Goal: Communication & Community: Answer question/provide support

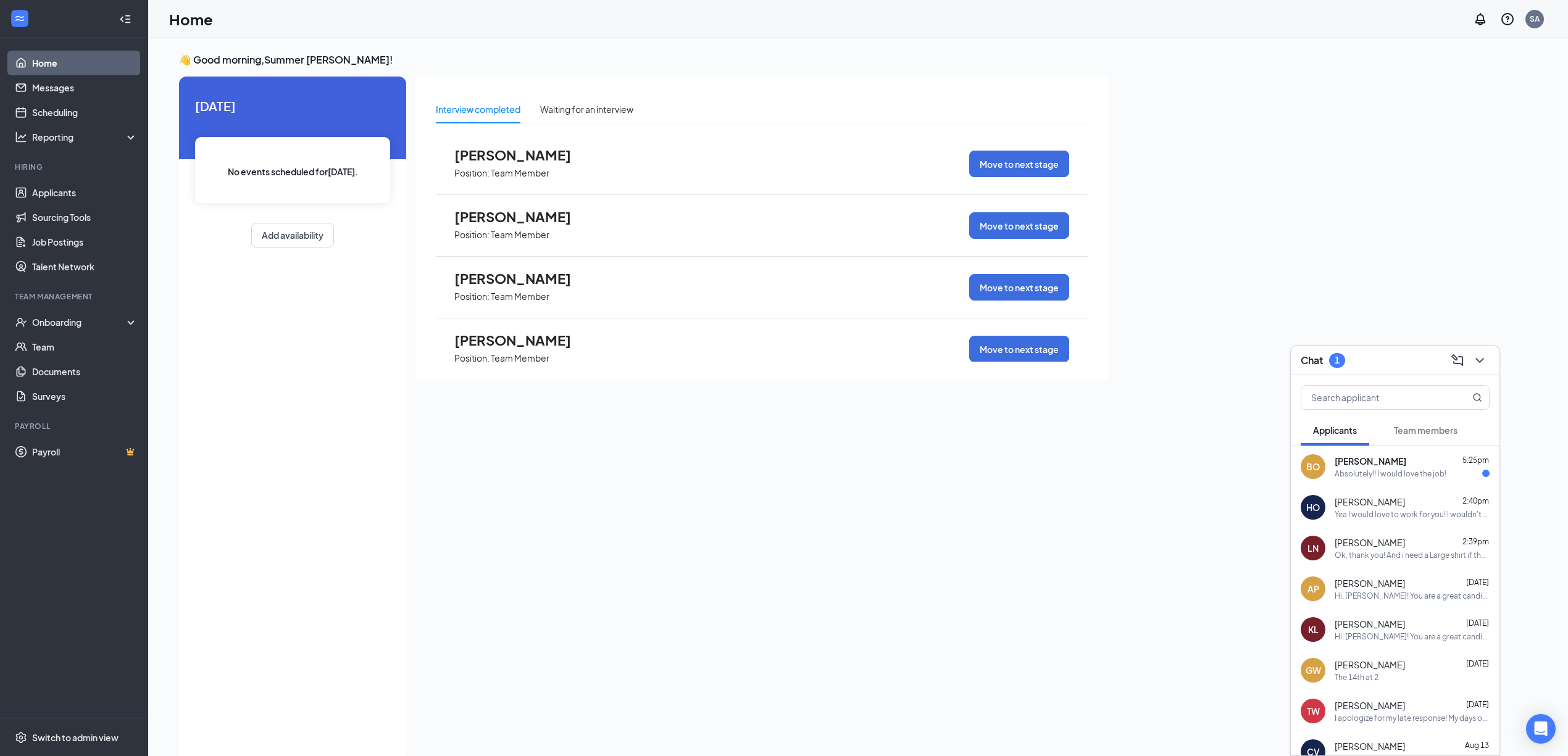
click at [1371, 470] on div "Absolutely!! I would love the job!" at bounding box center [1390, 473] width 112 height 10
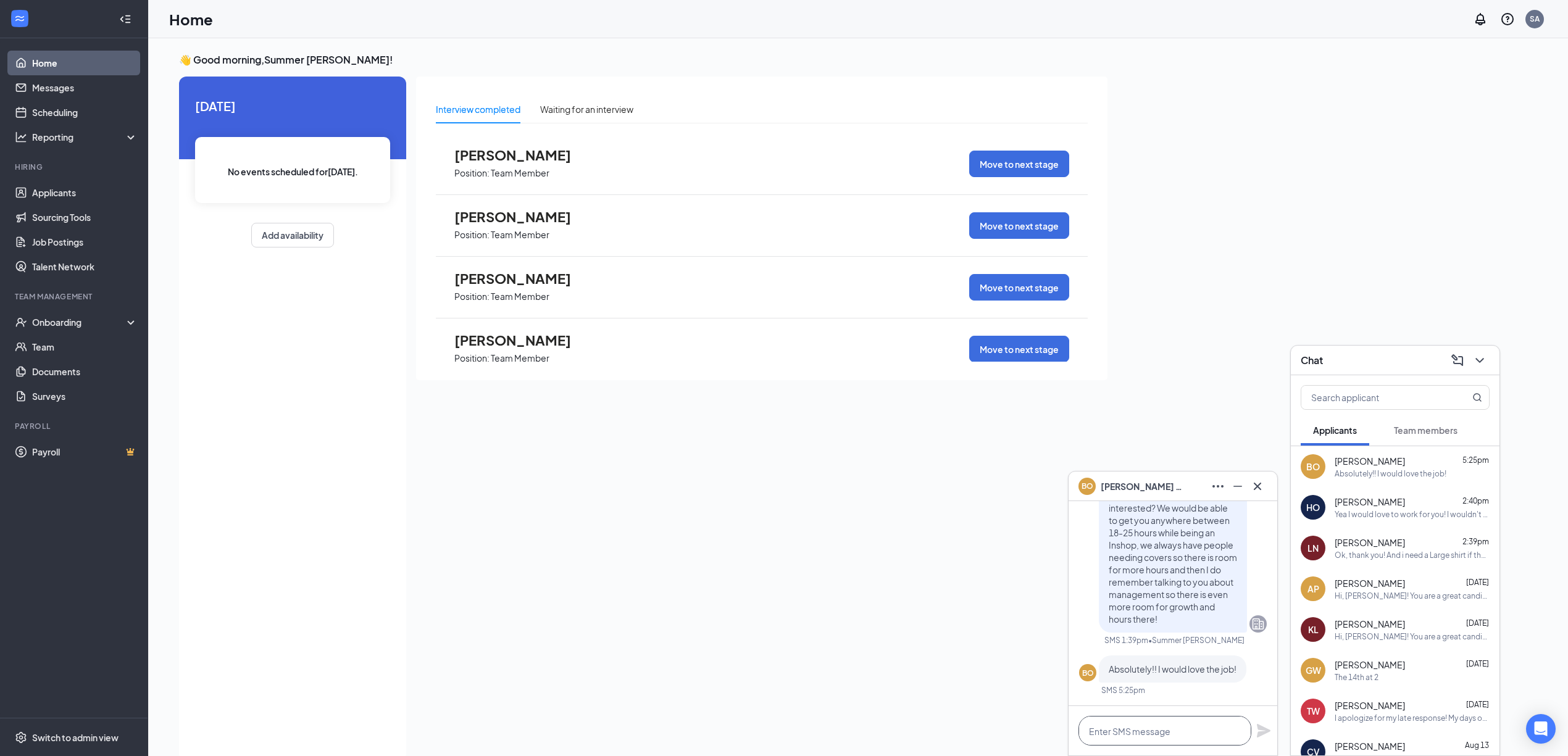
drag, startPoint x: 1190, startPoint y: 644, endPoint x: 1161, endPoint y: 732, distance: 92.7
click at [1161, 734] on textarea at bounding box center [1165, 730] width 173 height 30
click at [1170, 733] on textarea "Thats awesome! Would you be able to start at 10 [DATE]?" at bounding box center [1165, 724] width 173 height 42
type textarea "Thats awesome! Would you be able to start at 10 [DATE]?"
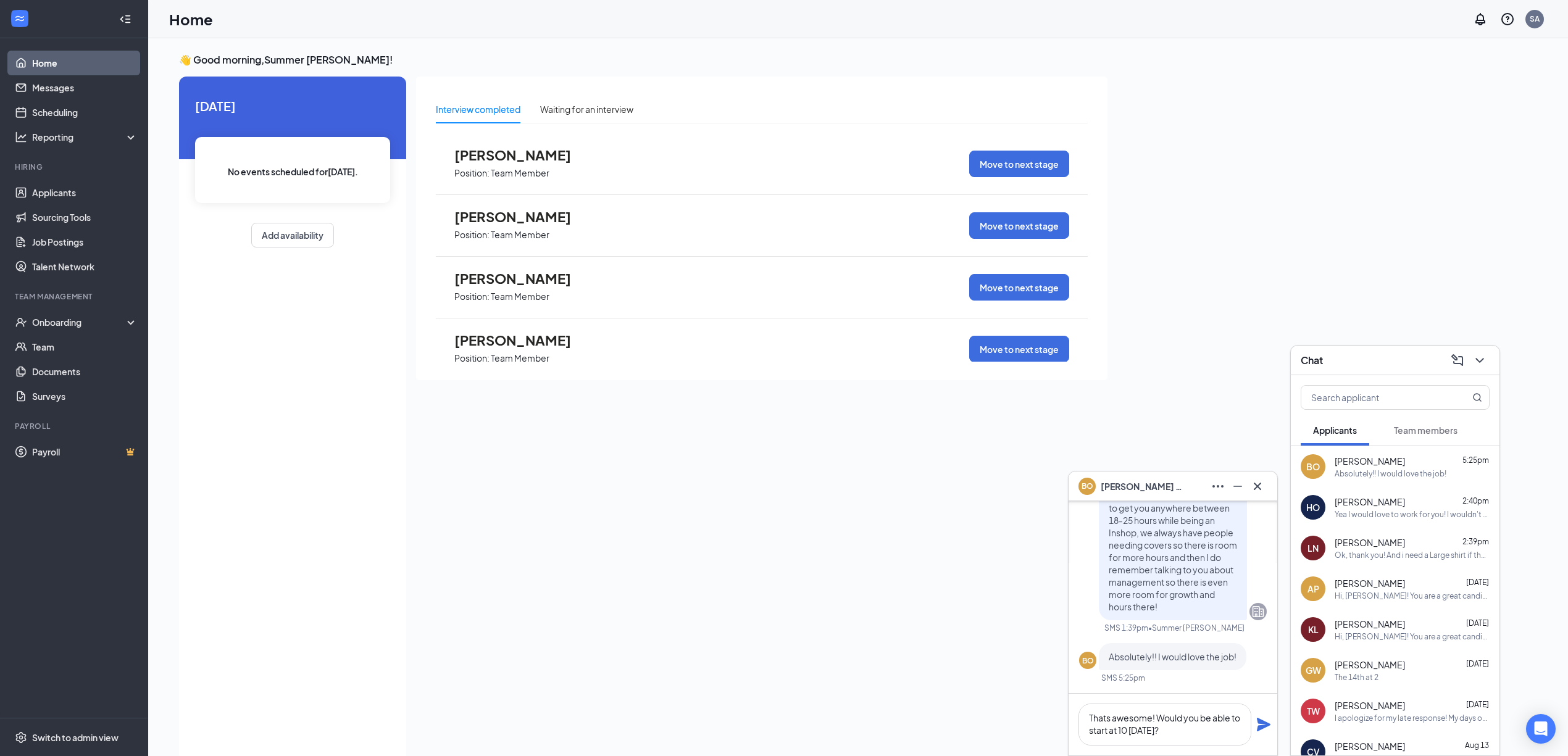
click at [1264, 725] on icon "Plane" at bounding box center [1264, 724] width 14 height 14
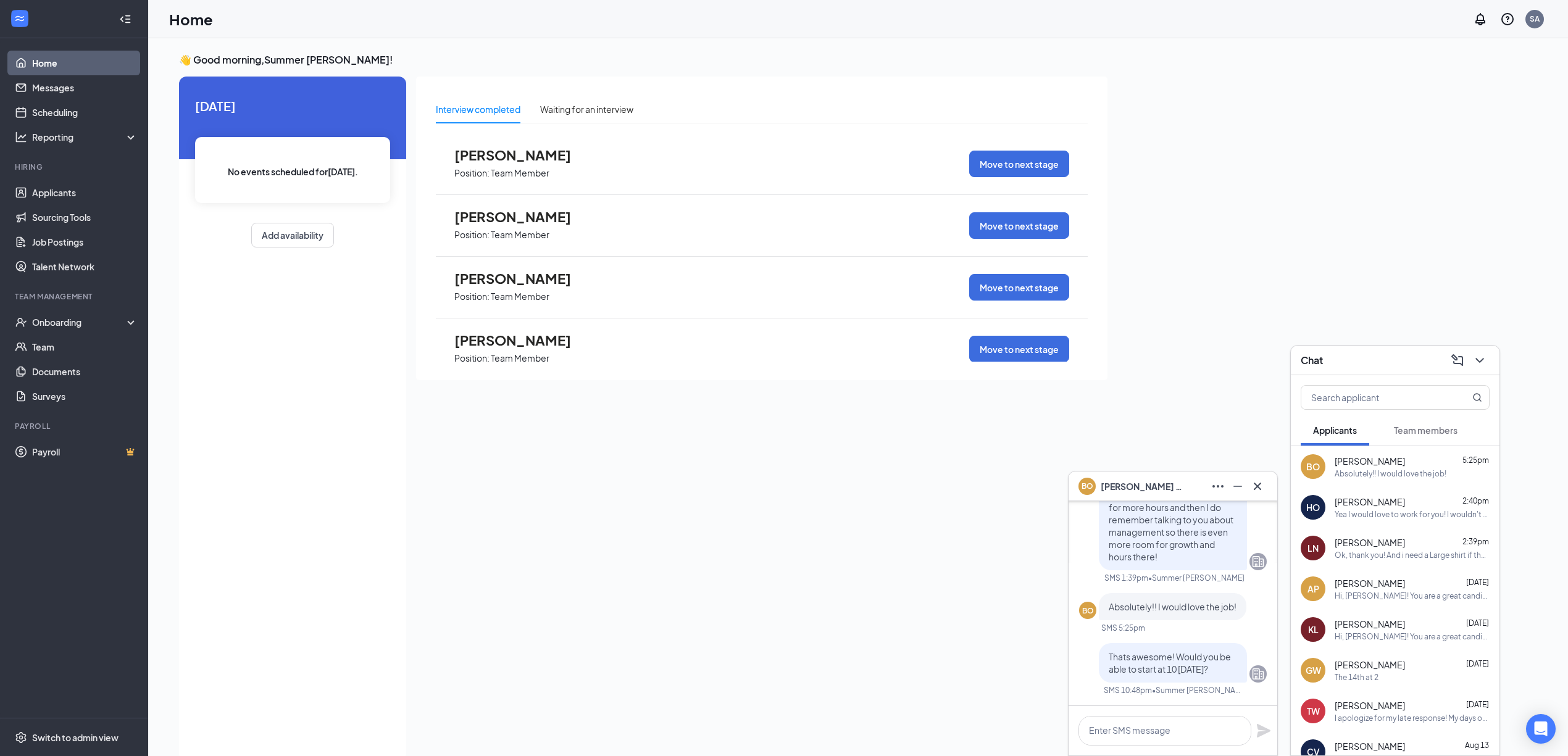
scroll to position [0, 0]
click at [1208, 722] on textarea at bounding box center [1165, 730] width 173 height 30
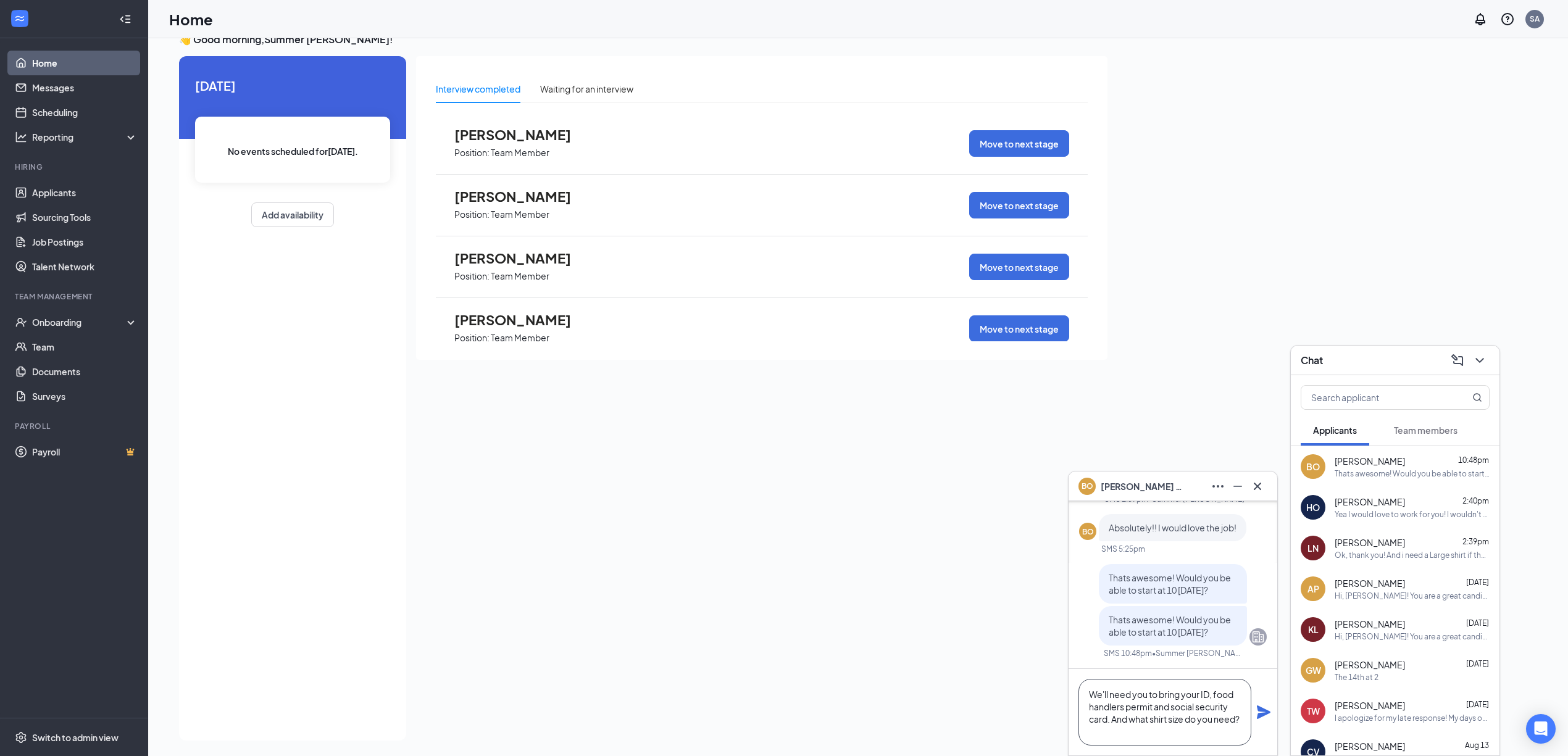
scroll to position [26, 0]
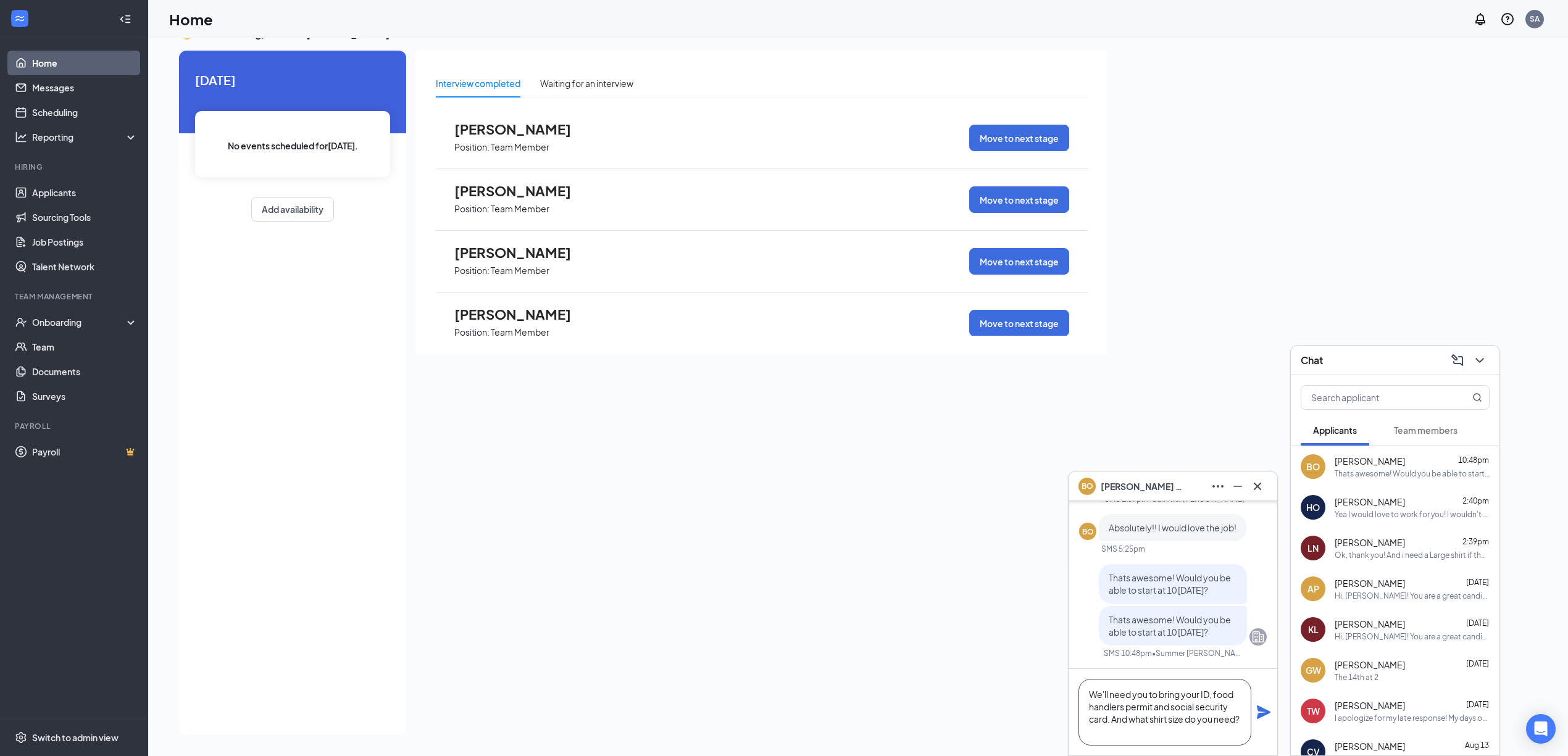
type textarea "We'll need you to bring your ID, food handlers permit and social security card.…"
click at [1257, 714] on icon "Plane" at bounding box center [1264, 712] width 14 height 14
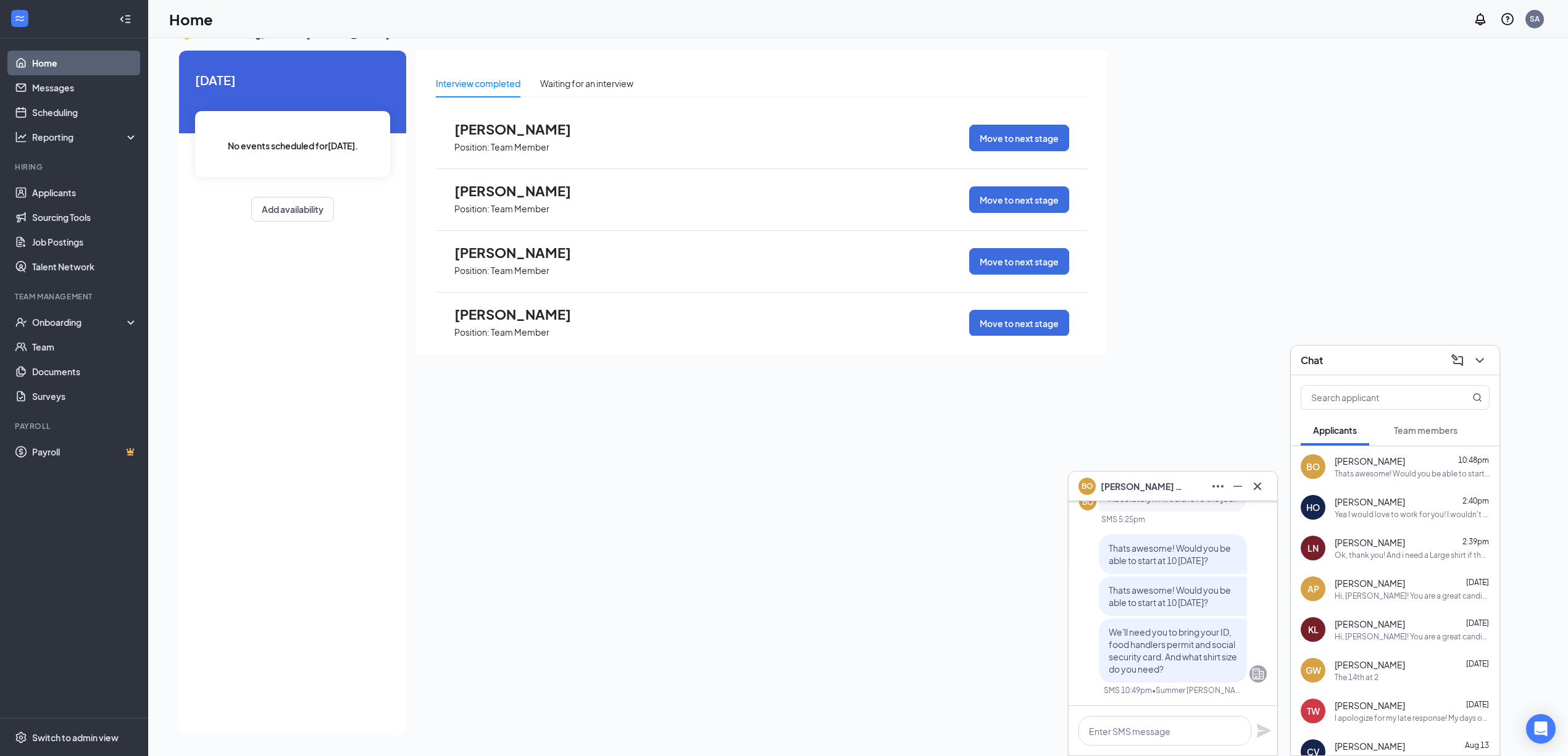
click at [1405, 513] on div "Yea I would love to work for you! I wouldn't be able to work all week bc I have…" at bounding box center [1412, 514] width 155 height 10
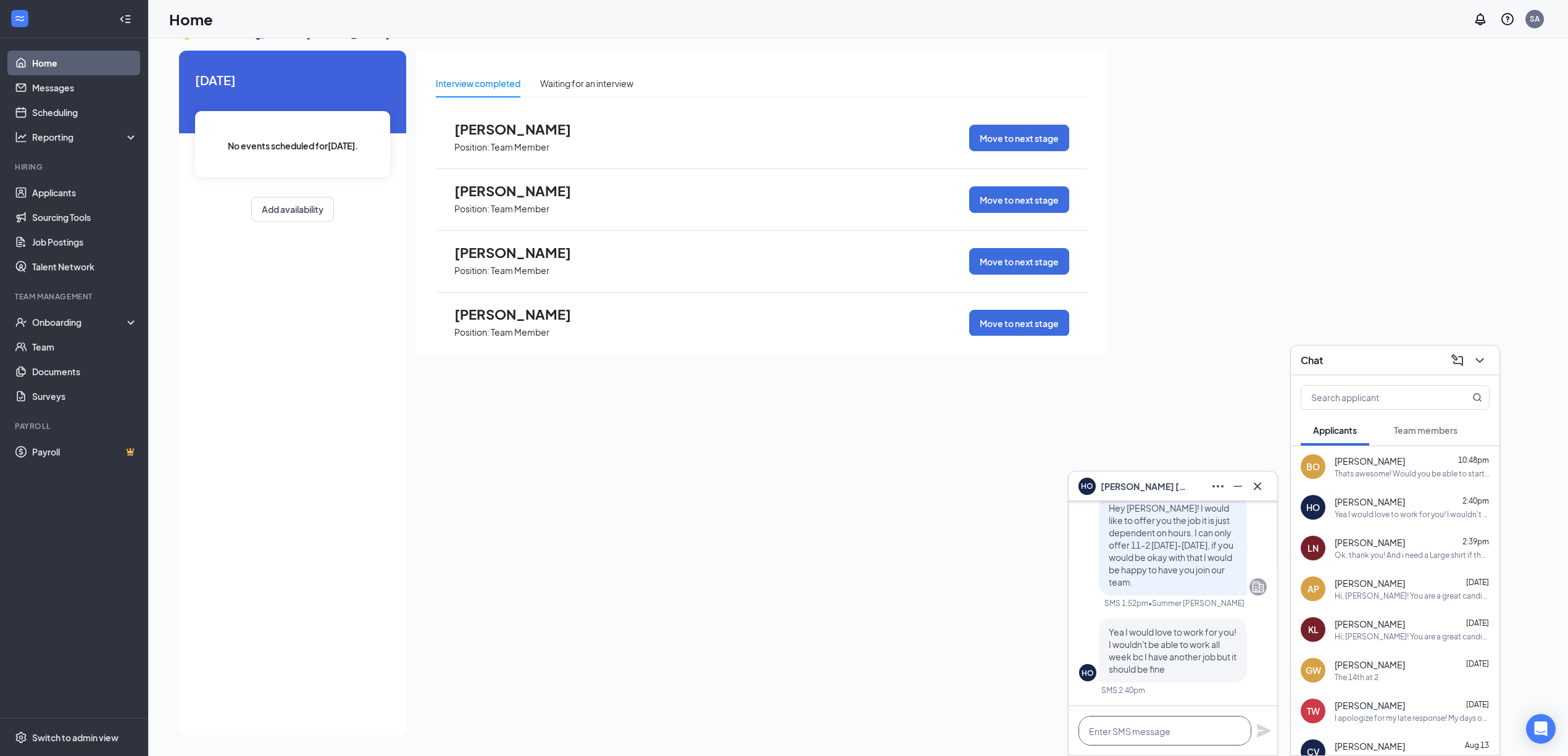
click at [1190, 727] on textarea at bounding box center [1165, 730] width 173 height 30
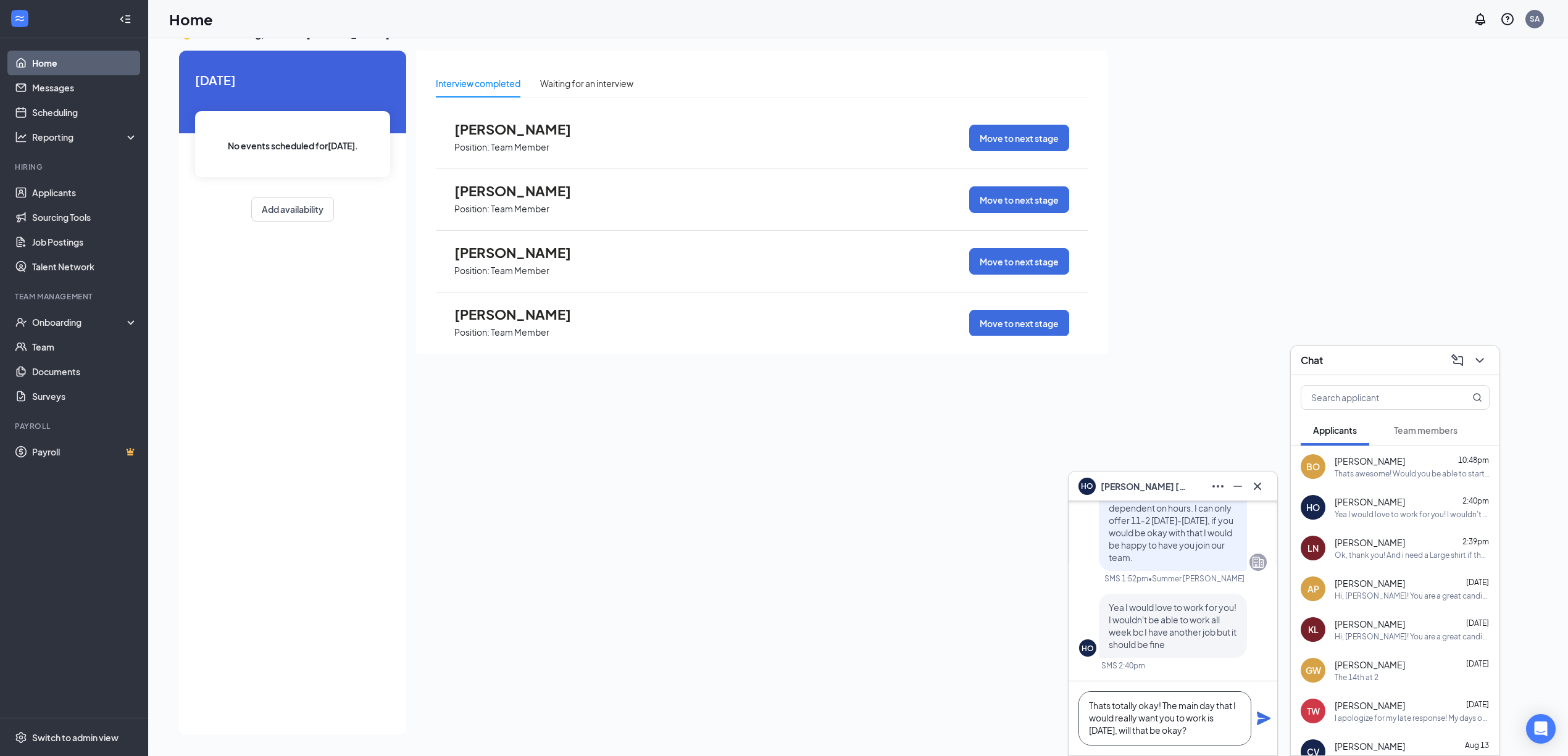
click at [1199, 724] on textarea "Thats totally okay! The main day that I would really want you to work is [DATE]…" at bounding box center [1165, 718] width 173 height 55
type textarea "Thats totally okay! The main day that I would really want you to work is [DATE]…"
click at [1260, 716] on icon "Plane" at bounding box center [1264, 712] width 14 height 14
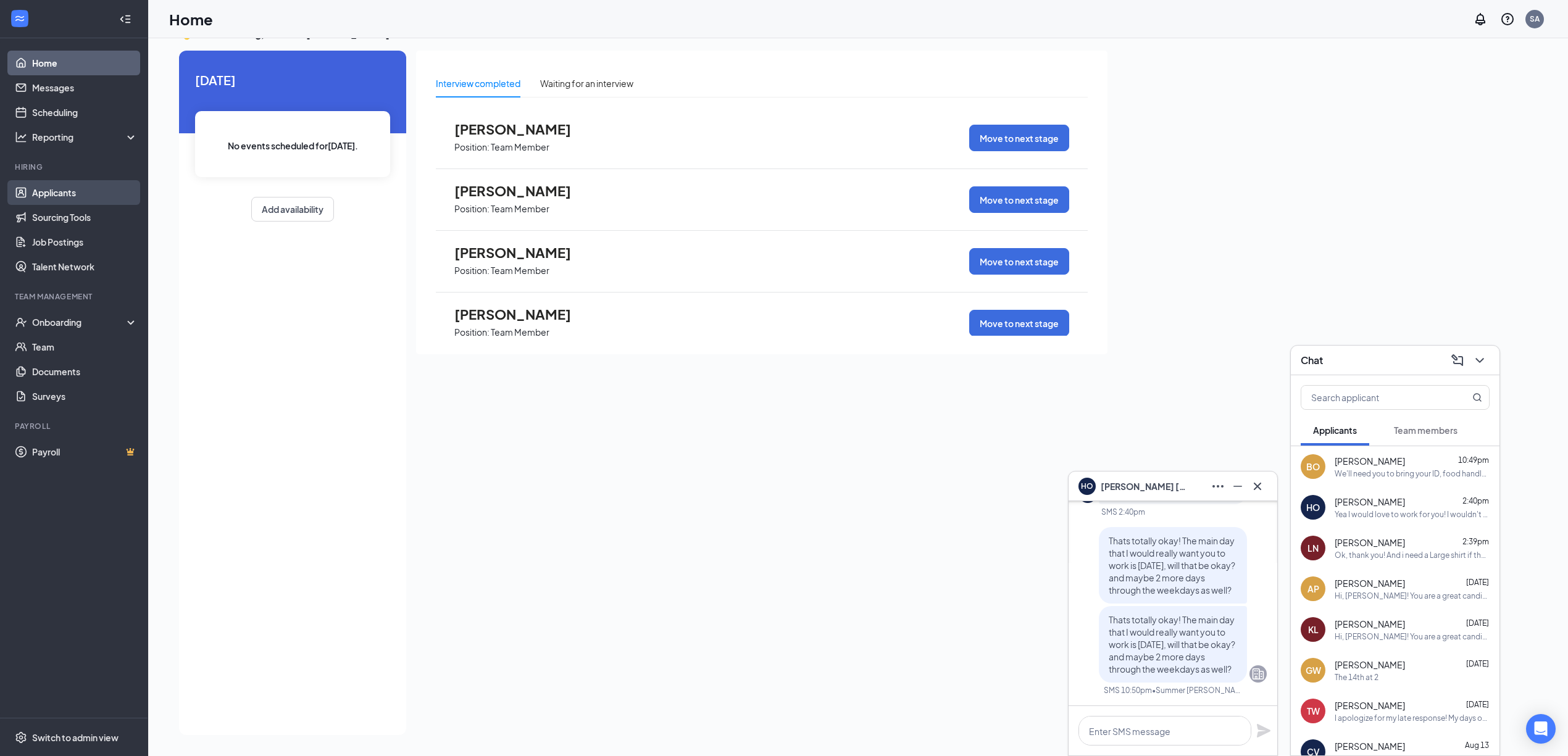
click at [62, 183] on link "Applicants" at bounding box center [85, 192] width 106 height 25
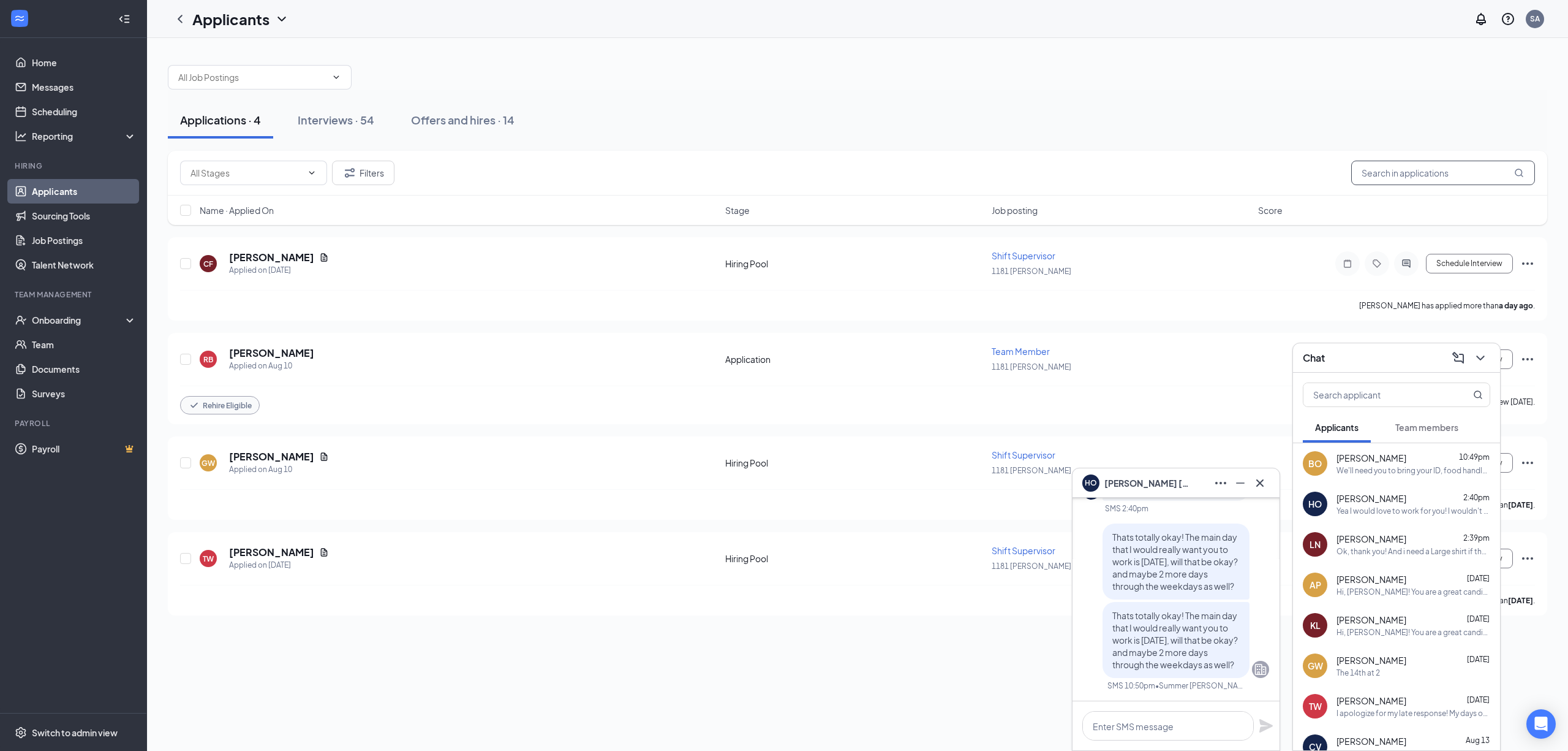
click at [1408, 177] on input "text" at bounding box center [1442, 172] width 184 height 25
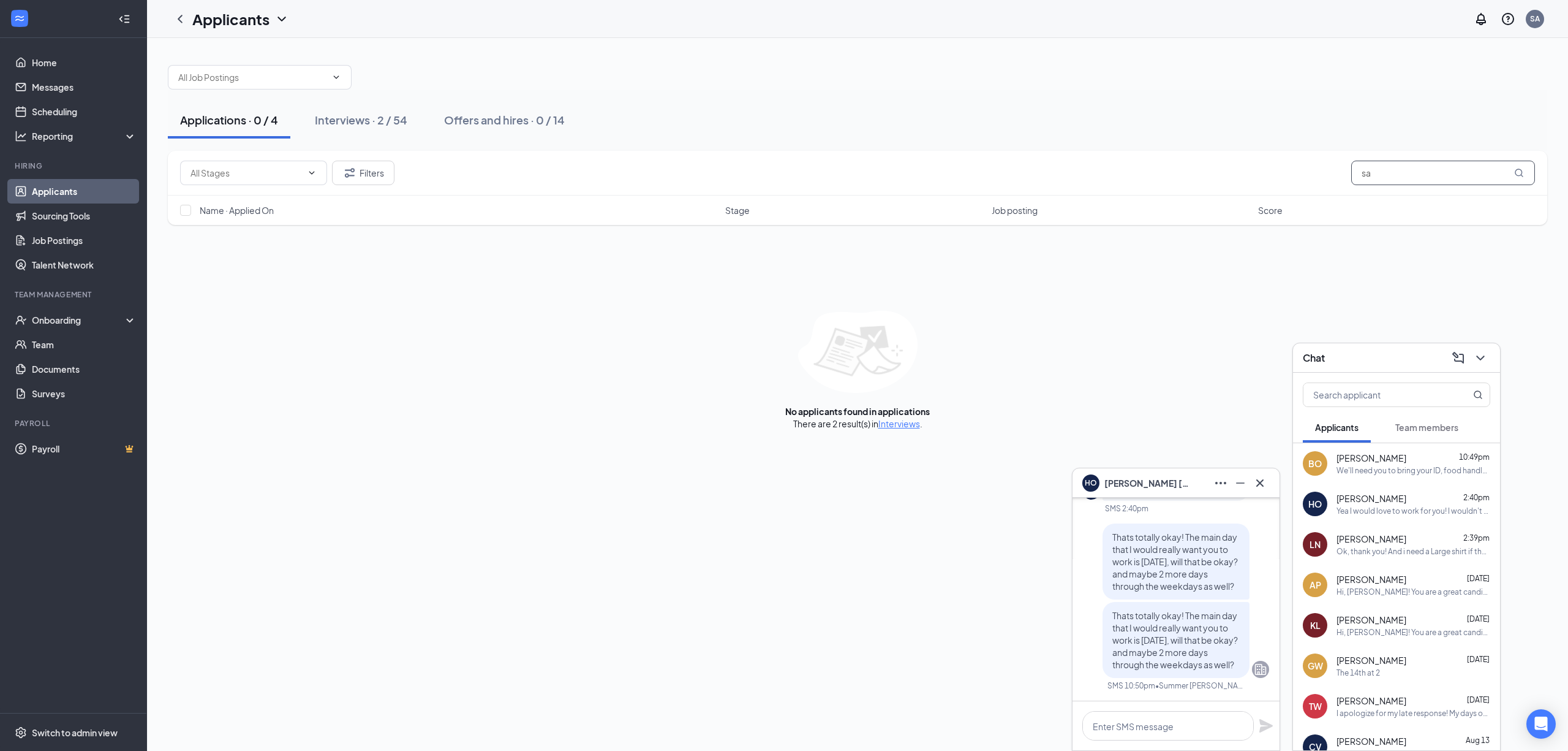
type input "s"
type input "[PERSON_NAME]"
click at [321, 119] on div "Interviews · 54" at bounding box center [336, 120] width 76 height 15
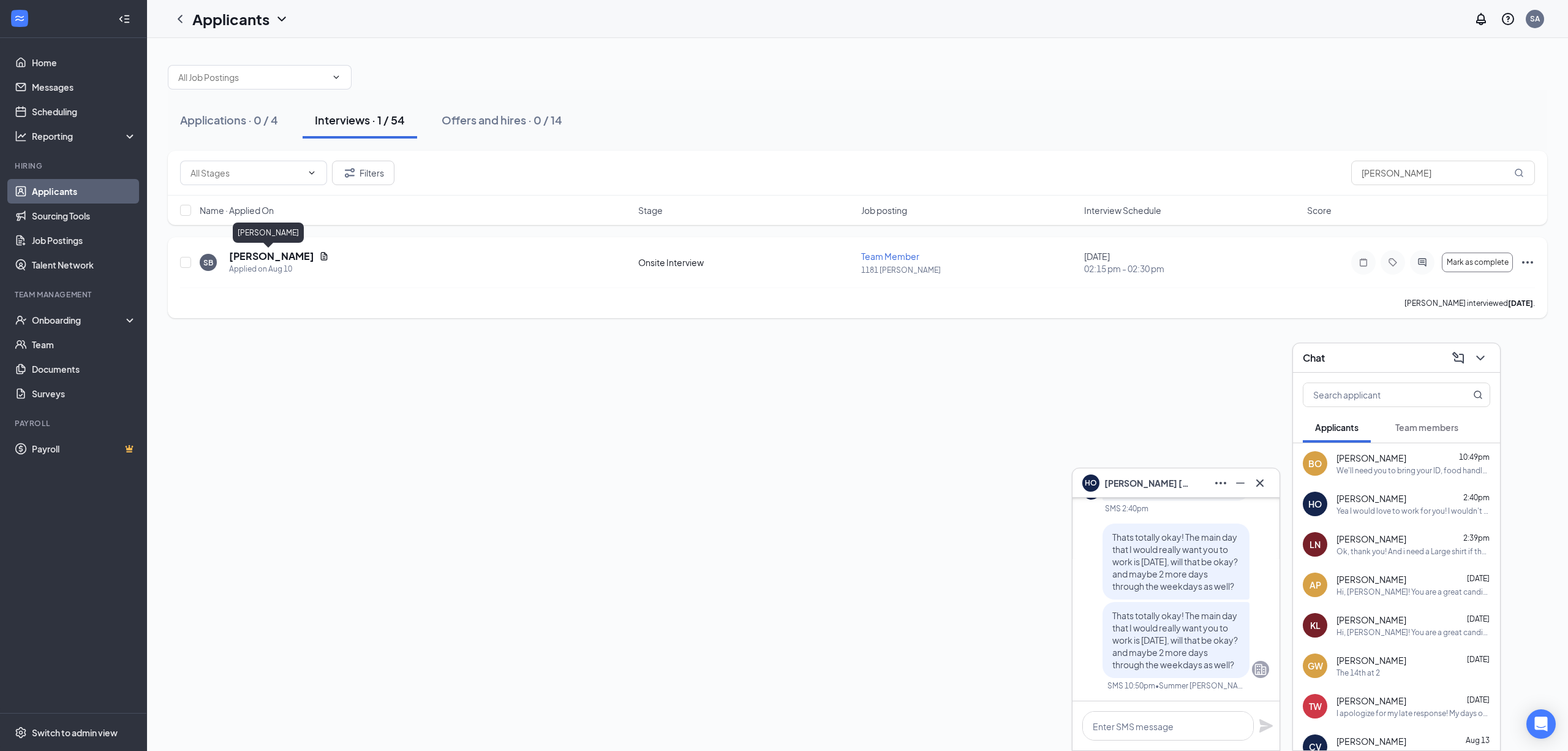
click at [267, 261] on h5 "[PERSON_NAME]" at bounding box center [271, 256] width 85 height 14
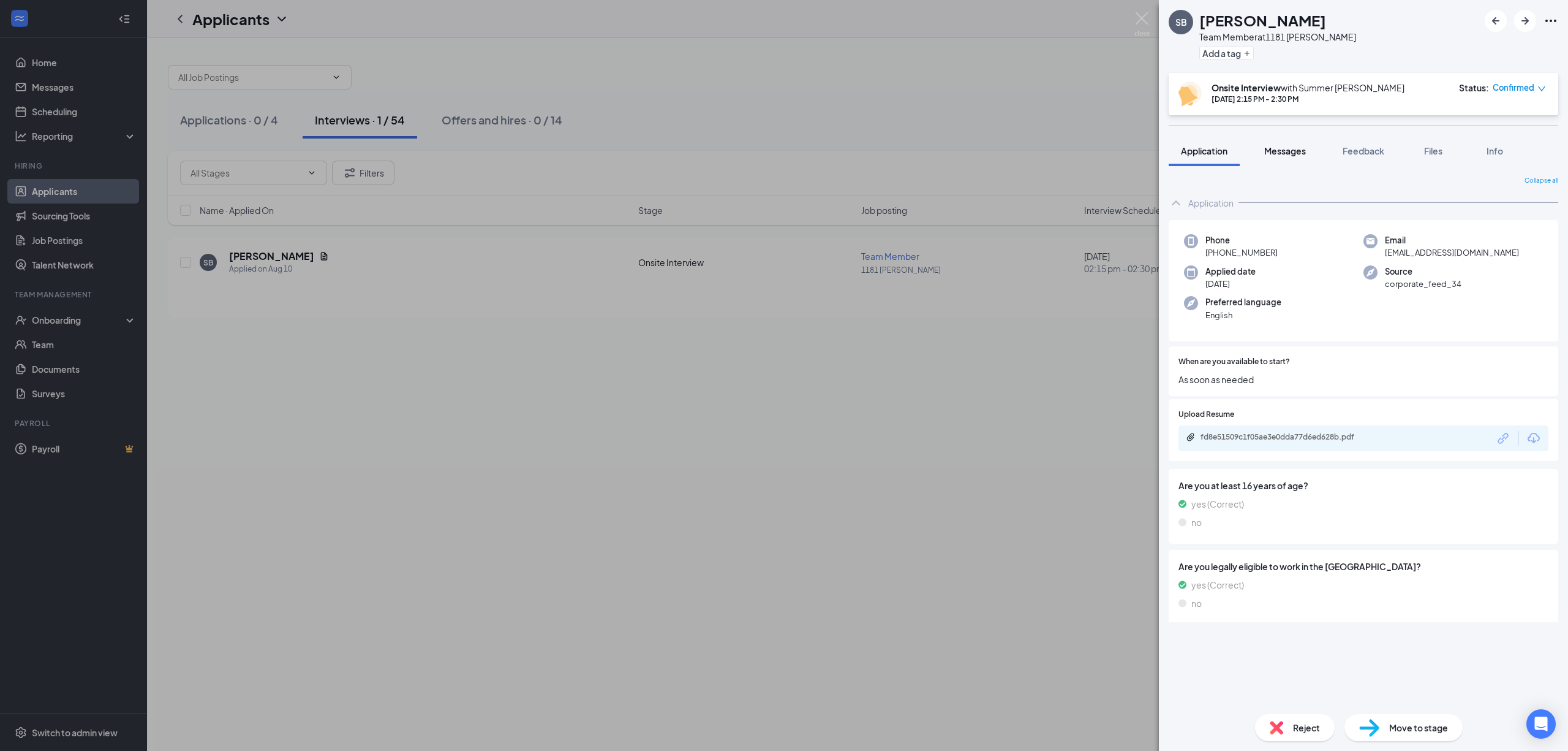
click at [1276, 154] on span "Messages" at bounding box center [1285, 150] width 42 height 11
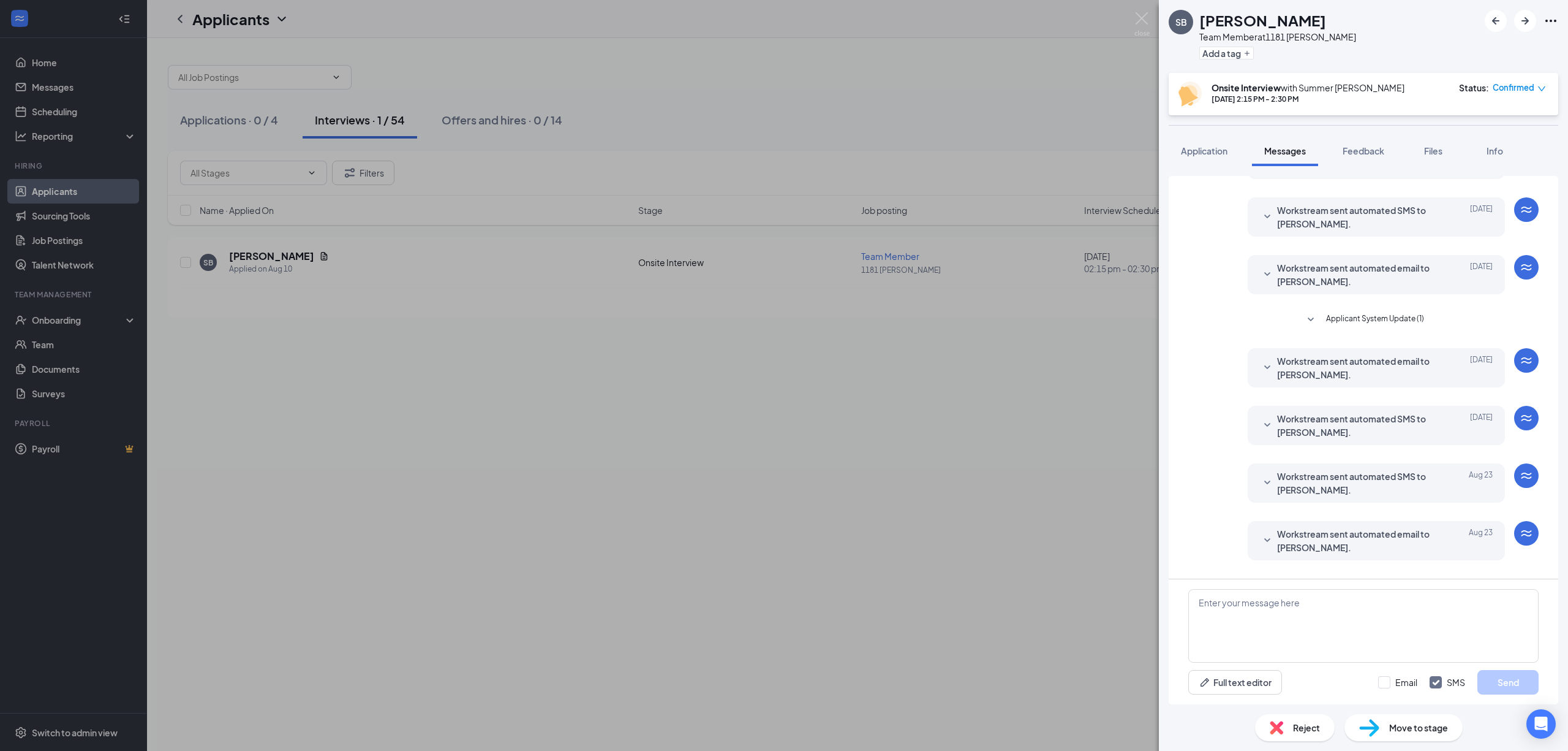
scroll to position [190, 0]
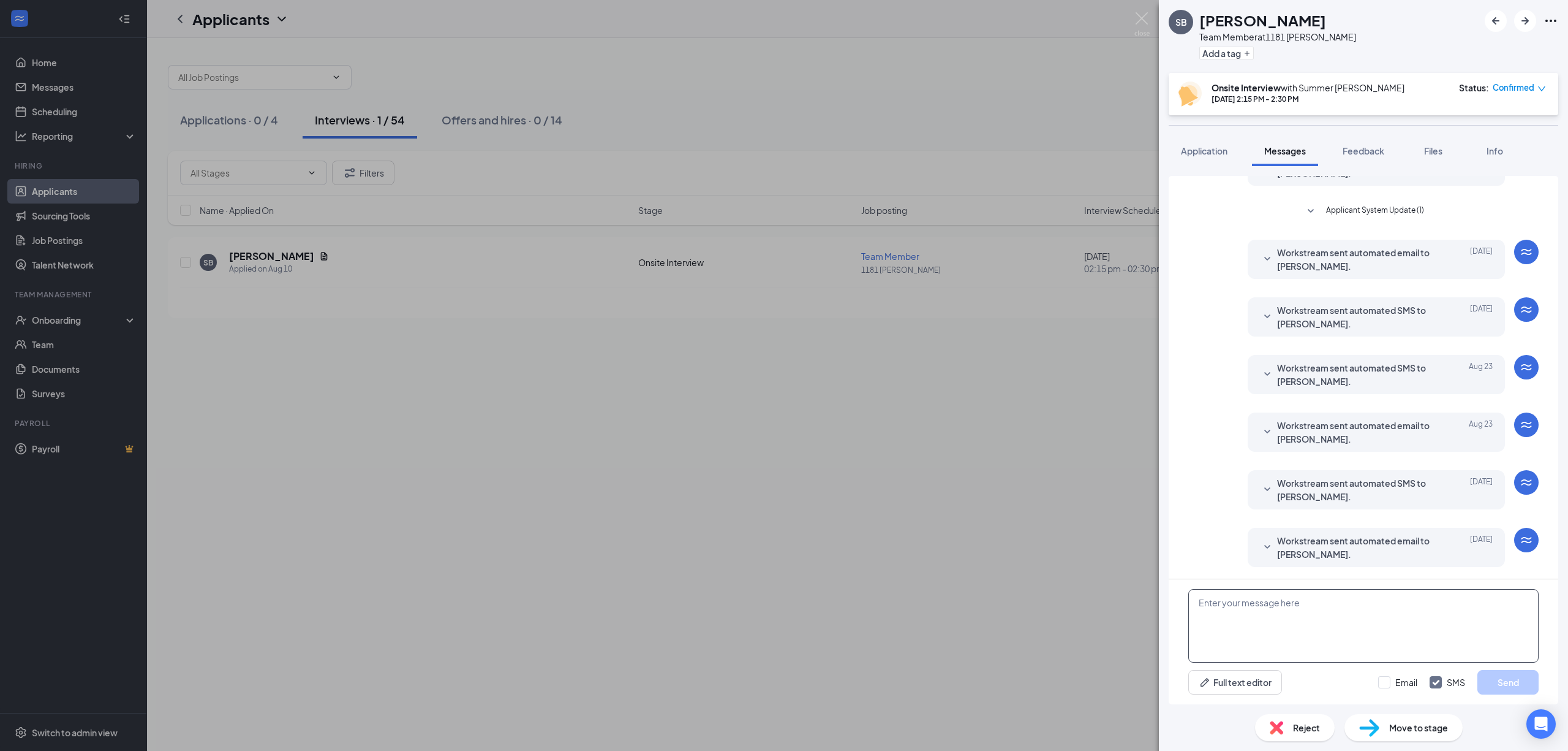
click at [1321, 624] on textarea at bounding box center [1363, 625] width 350 height 74
click at [1331, 624] on textarea "Hey [PERSON_NAME]! I was on the phone with you earlier, I messed the wrong [PER…" at bounding box center [1363, 625] width 350 height 74
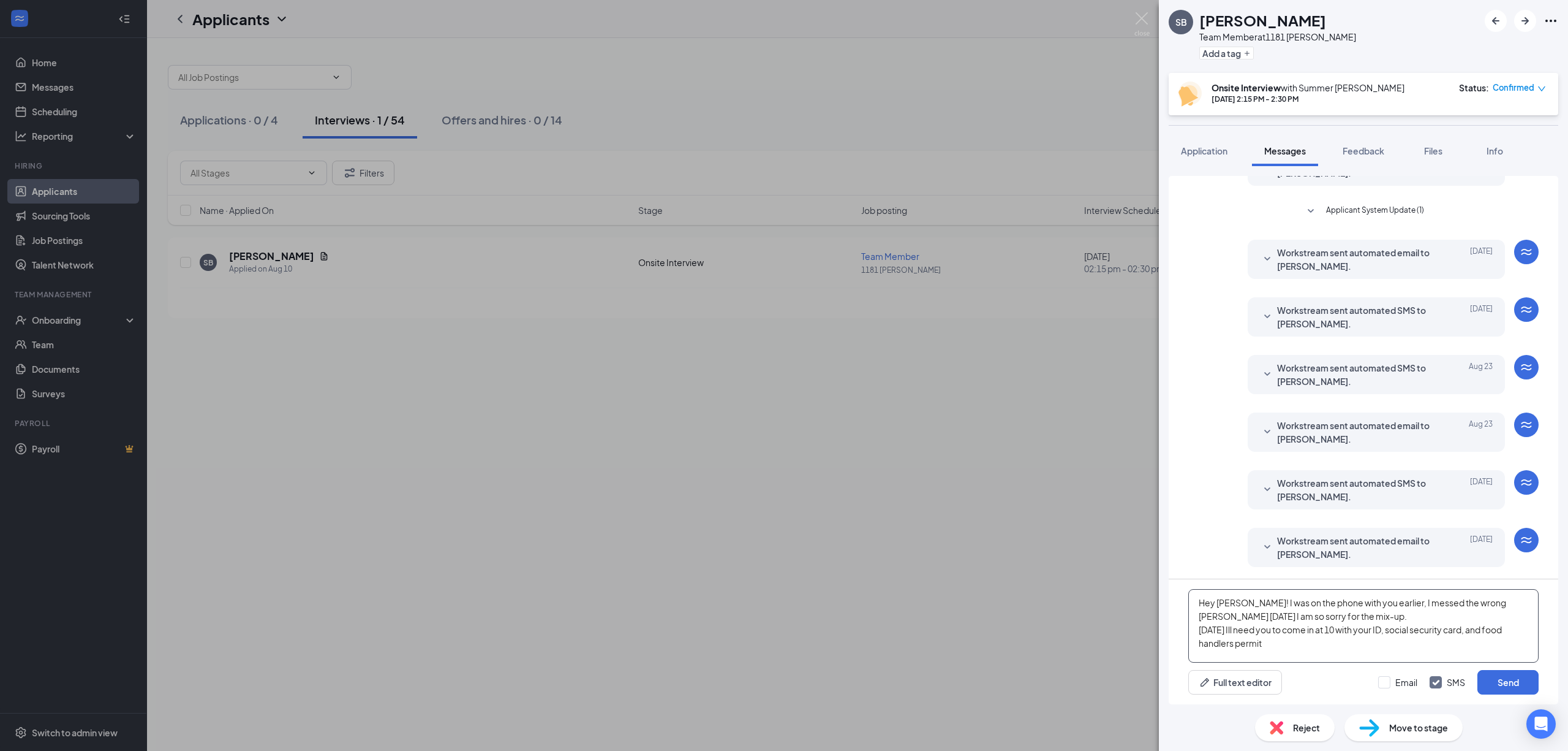
click at [1303, 639] on textarea "Hey [PERSON_NAME]! I was on the phone with you earlier, I messed the wrong [PER…" at bounding box center [1363, 625] width 350 height 74
type textarea "Hey [PERSON_NAME]! I was on the phone with you earlier, I messed the wrong [PER…"
click at [1496, 694] on button "Send" at bounding box center [1508, 681] width 61 height 25
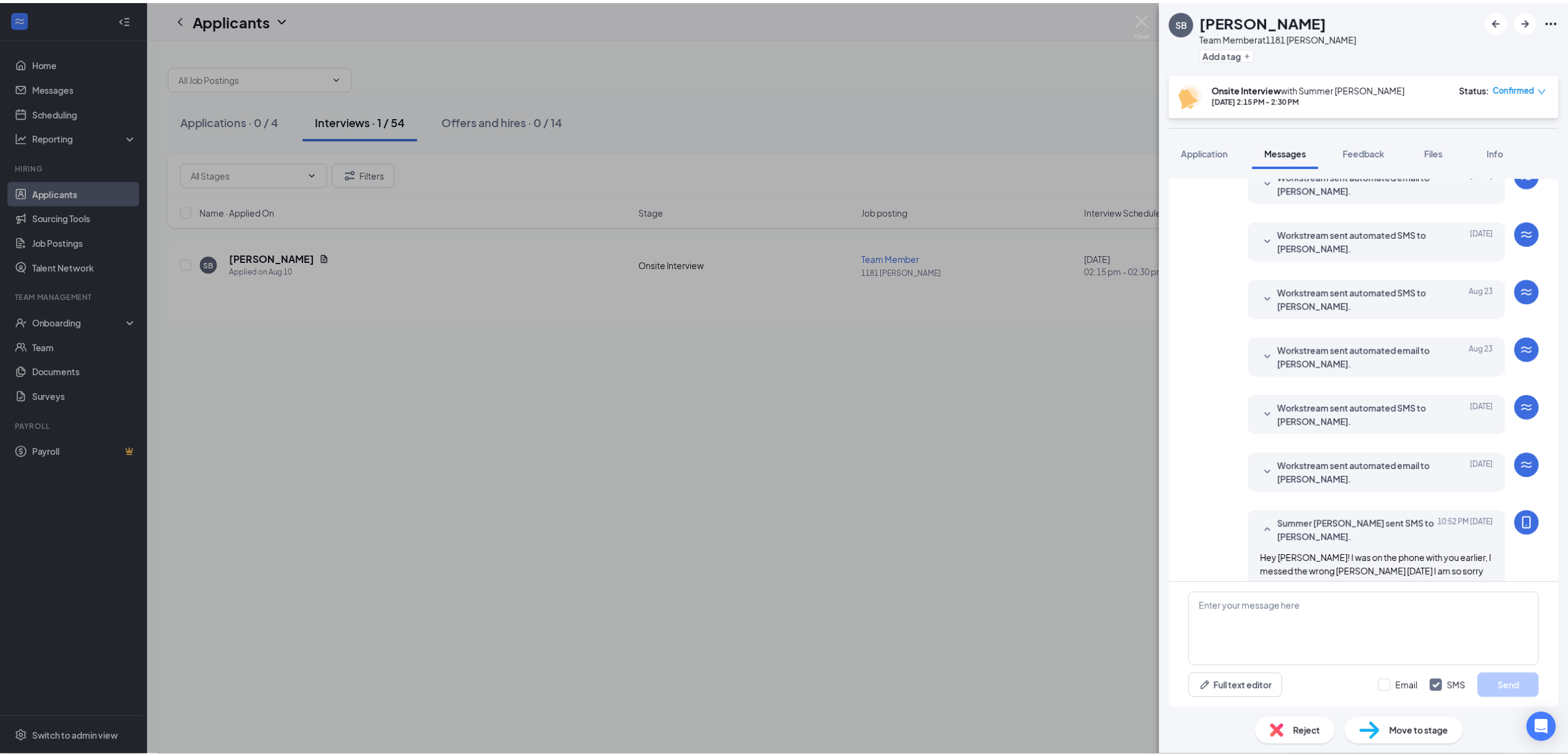
scroll to position [325, 0]
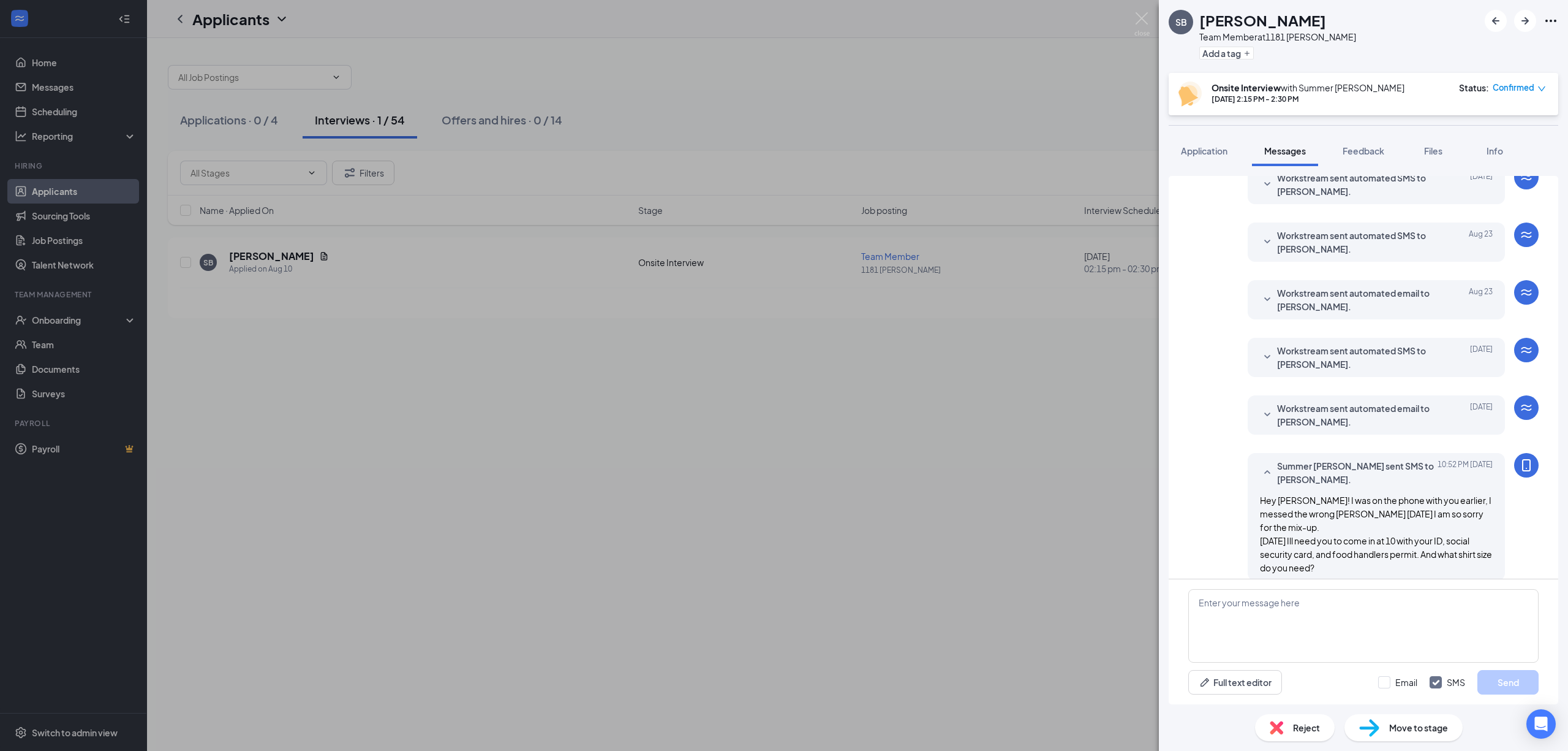
click at [1096, 74] on div "SB [PERSON_NAME] Team Member at 1181 [PERSON_NAME] Add a tag Onsite Interview w…" at bounding box center [784, 375] width 1568 height 751
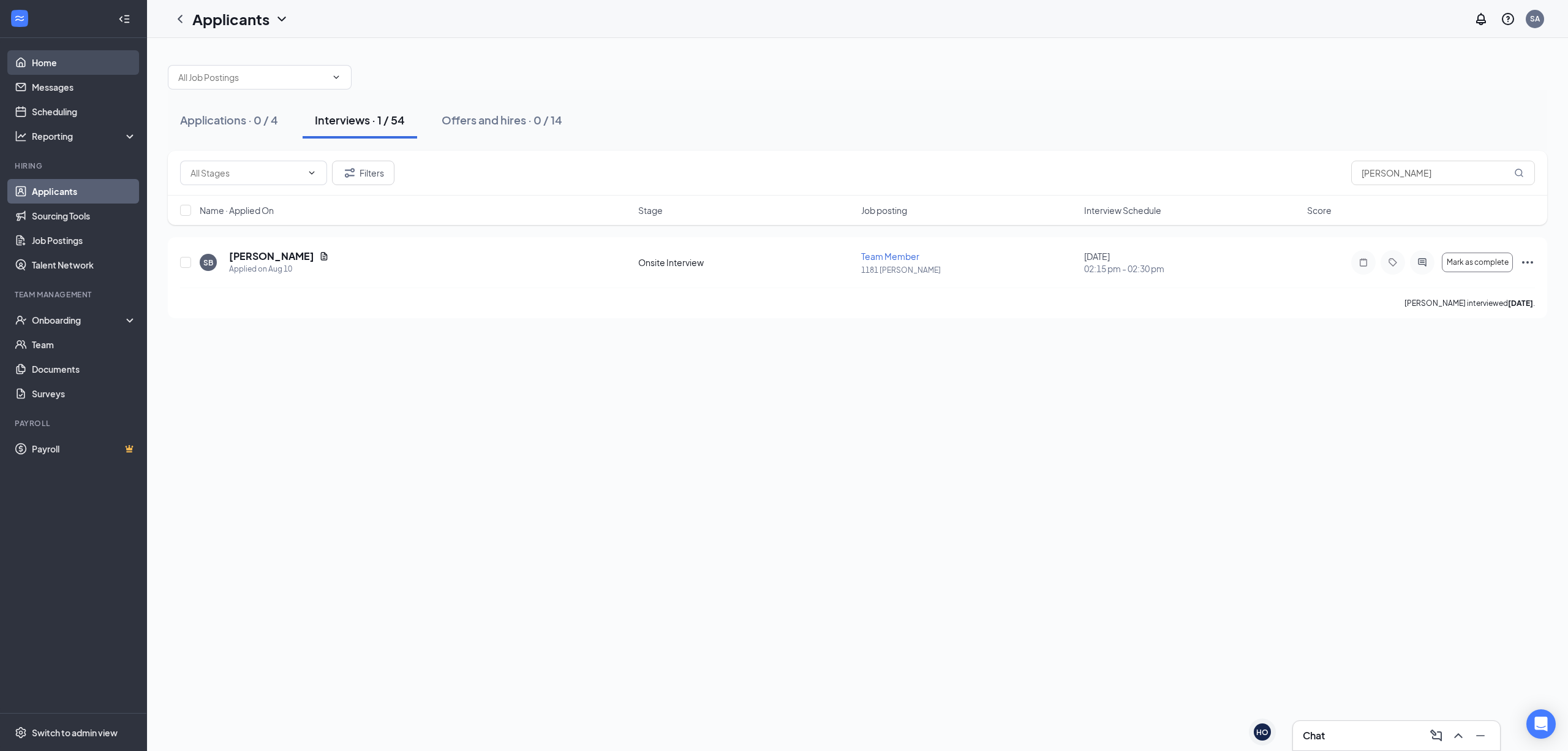
click at [67, 69] on link "Home" at bounding box center [85, 62] width 105 height 25
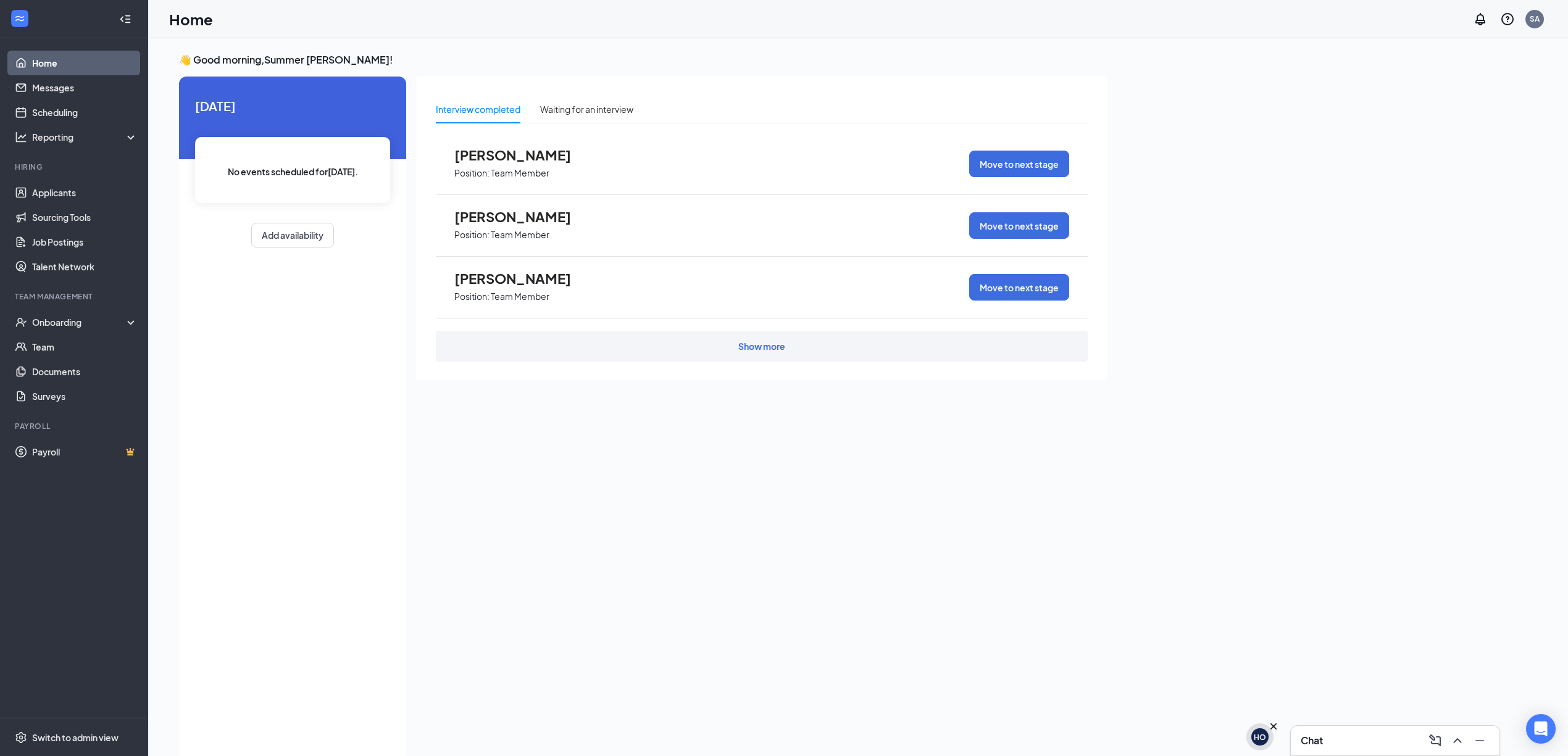
click at [1262, 735] on div "HO" at bounding box center [1260, 737] width 12 height 10
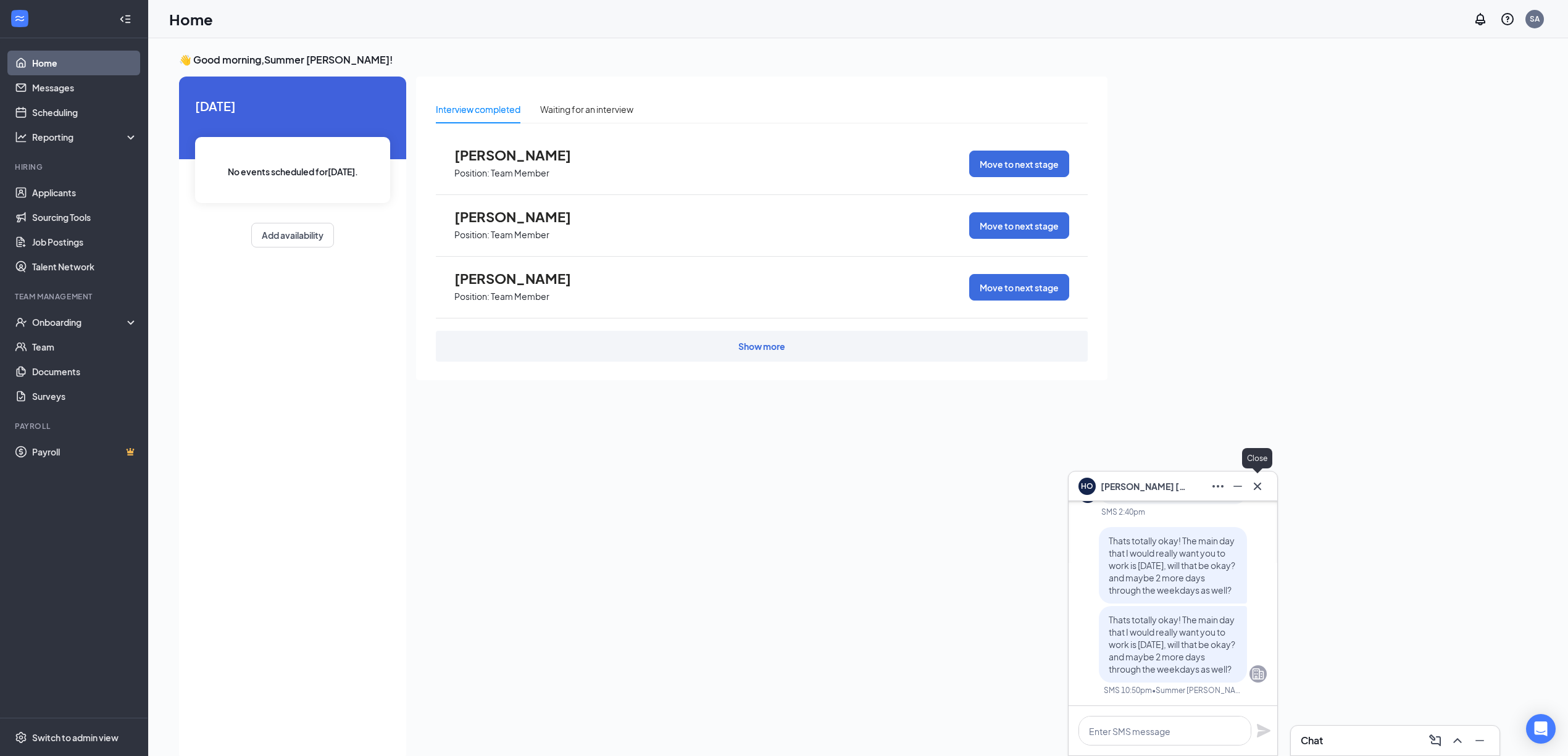
click at [1257, 485] on icon "Cross" at bounding box center [1257, 485] width 8 height 8
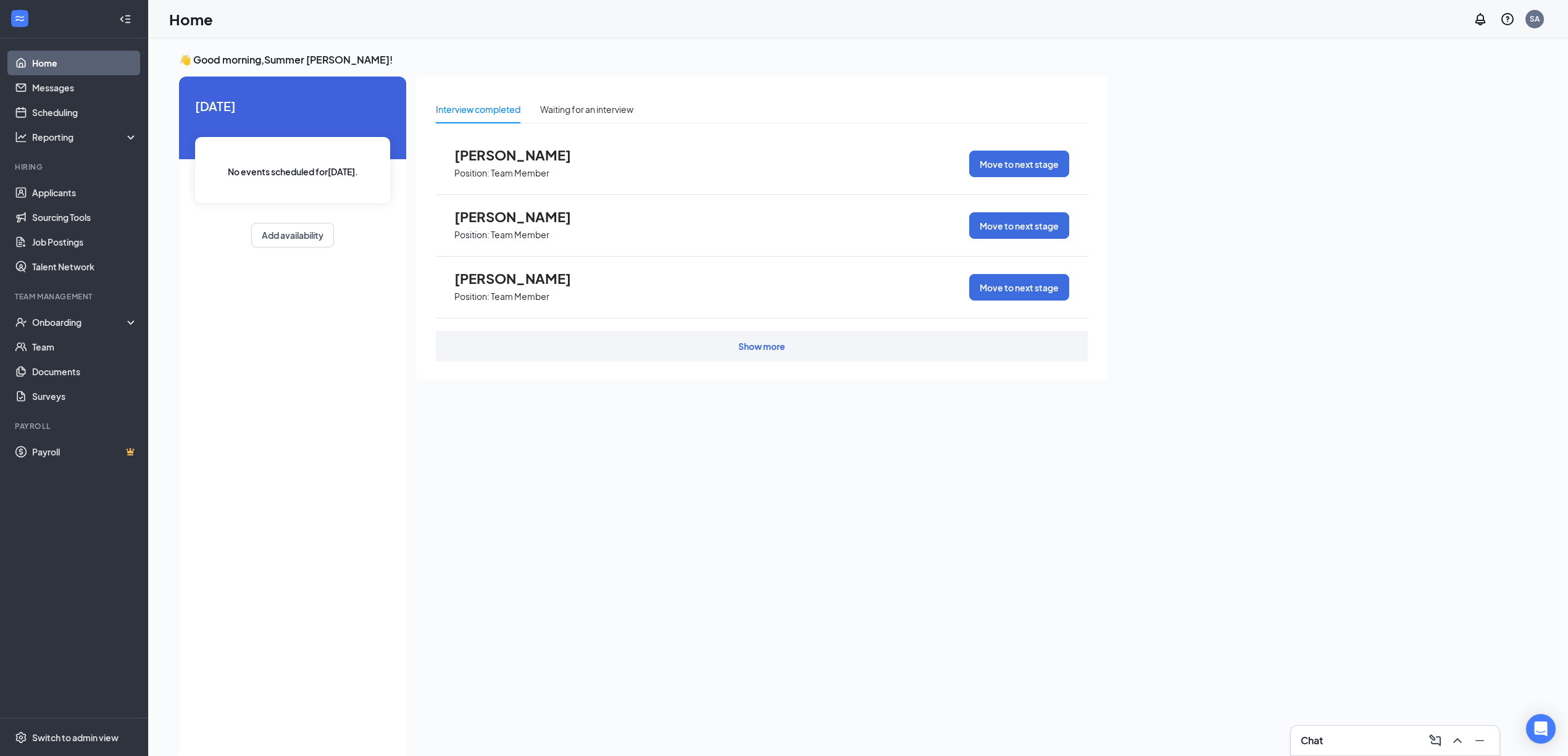
click at [1353, 735] on div "Chat" at bounding box center [1395, 740] width 189 height 20
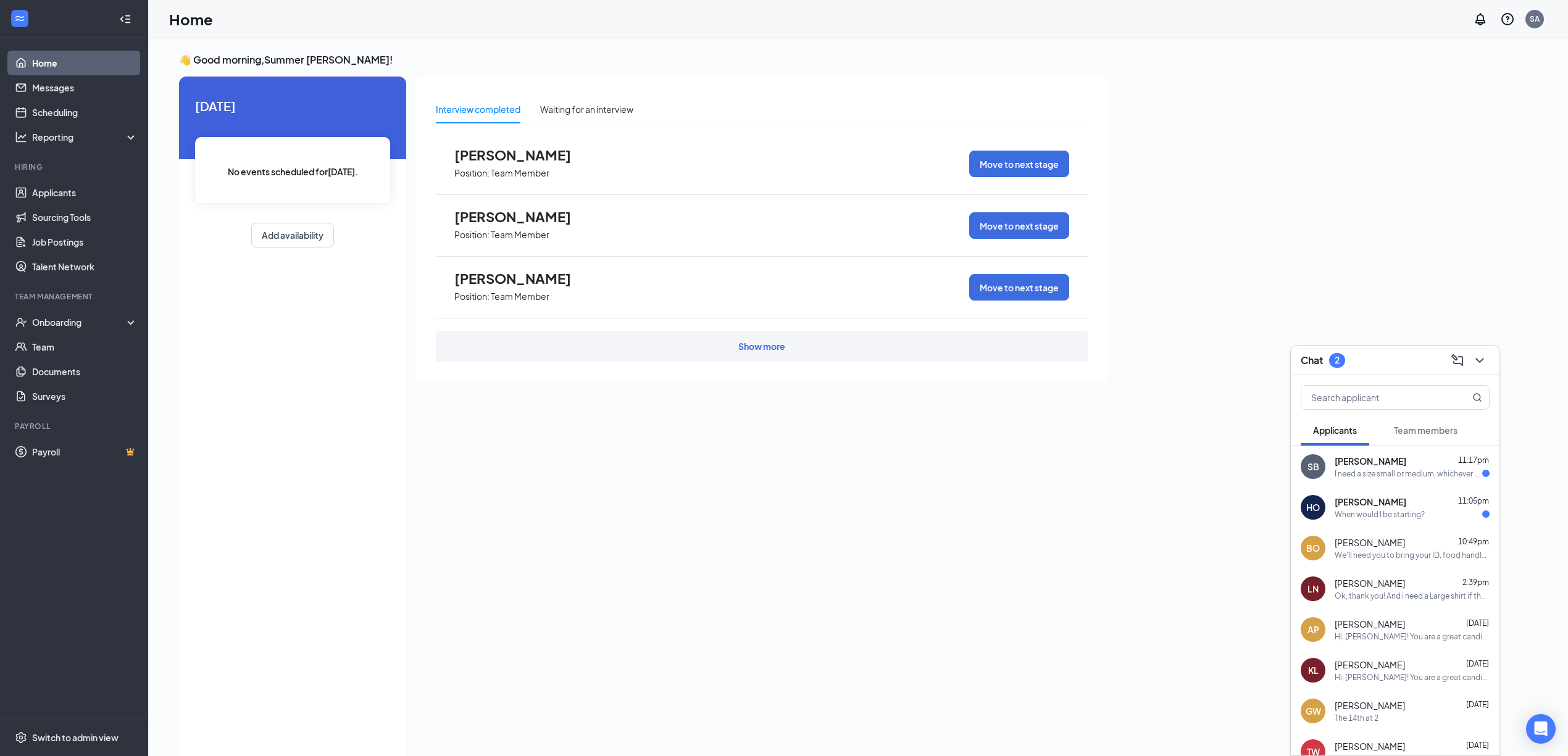
click at [1365, 478] on div "I need a size small or medium, whichever you have stock of." at bounding box center [1408, 473] width 148 height 10
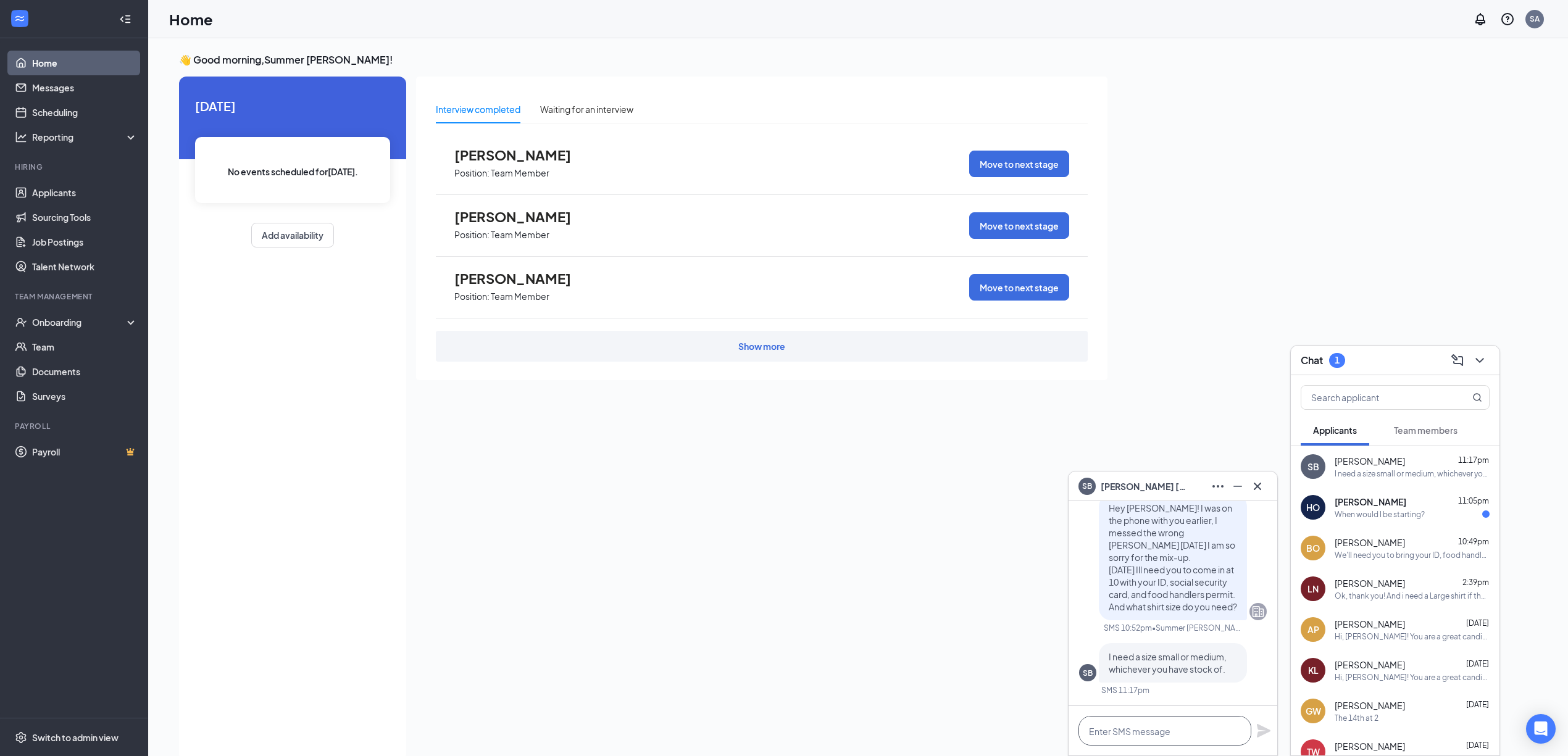
click at [1185, 725] on textarea at bounding box center [1165, 730] width 173 height 30
type textarea "Awesome! We'll have a small for you!"
click at [1266, 734] on icon "Plane" at bounding box center [1263, 730] width 15 height 15
click at [1349, 521] on div "HO [PERSON_NAME] 11:05pm When would I be starting?" at bounding box center [1395, 507] width 208 height 41
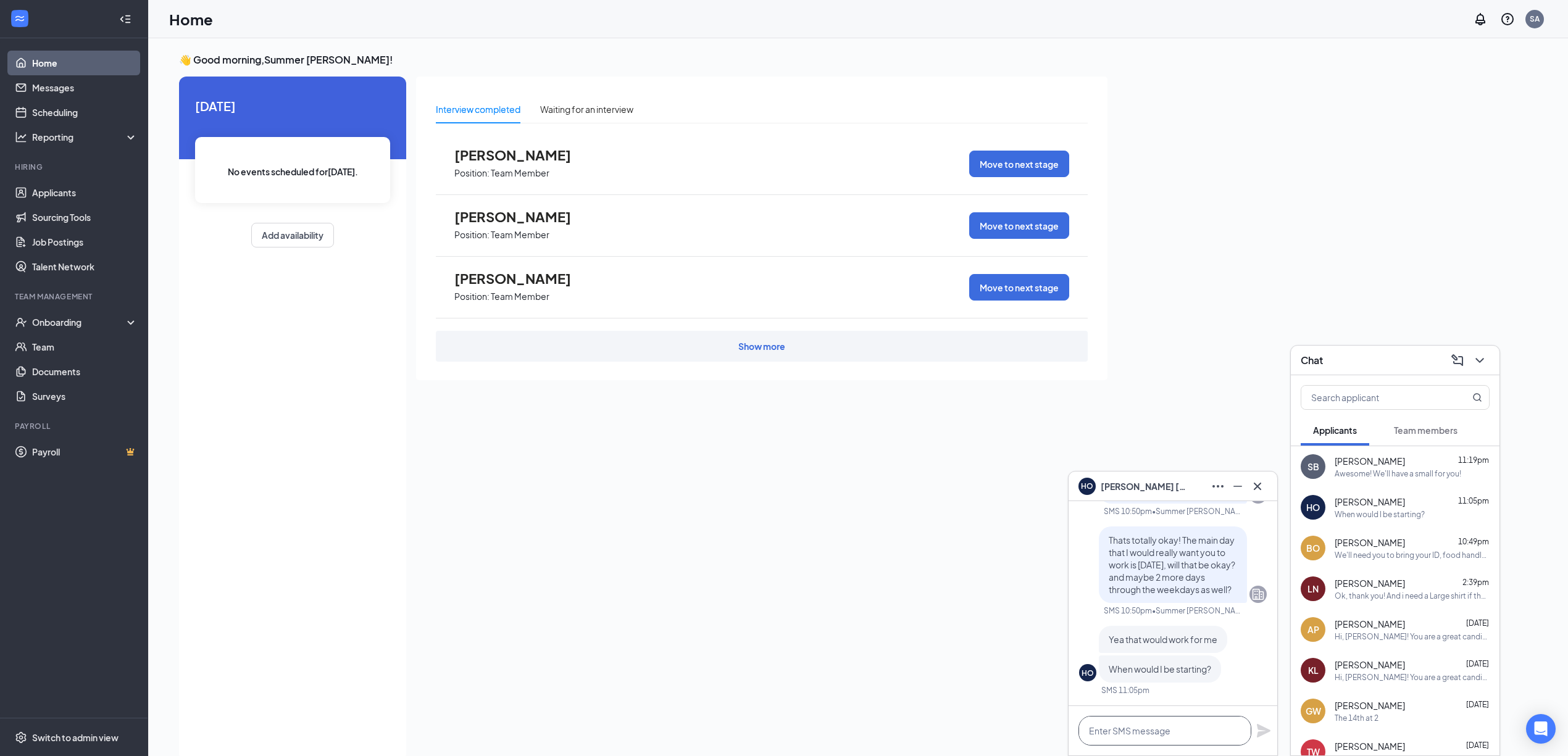
click at [1179, 726] on textarea at bounding box center [1165, 730] width 173 height 30
type textarea "Awesome. Does [DATE] at 10 AM work for you?"
click at [1257, 731] on icon "Plane" at bounding box center [1263, 724] width 15 height 15
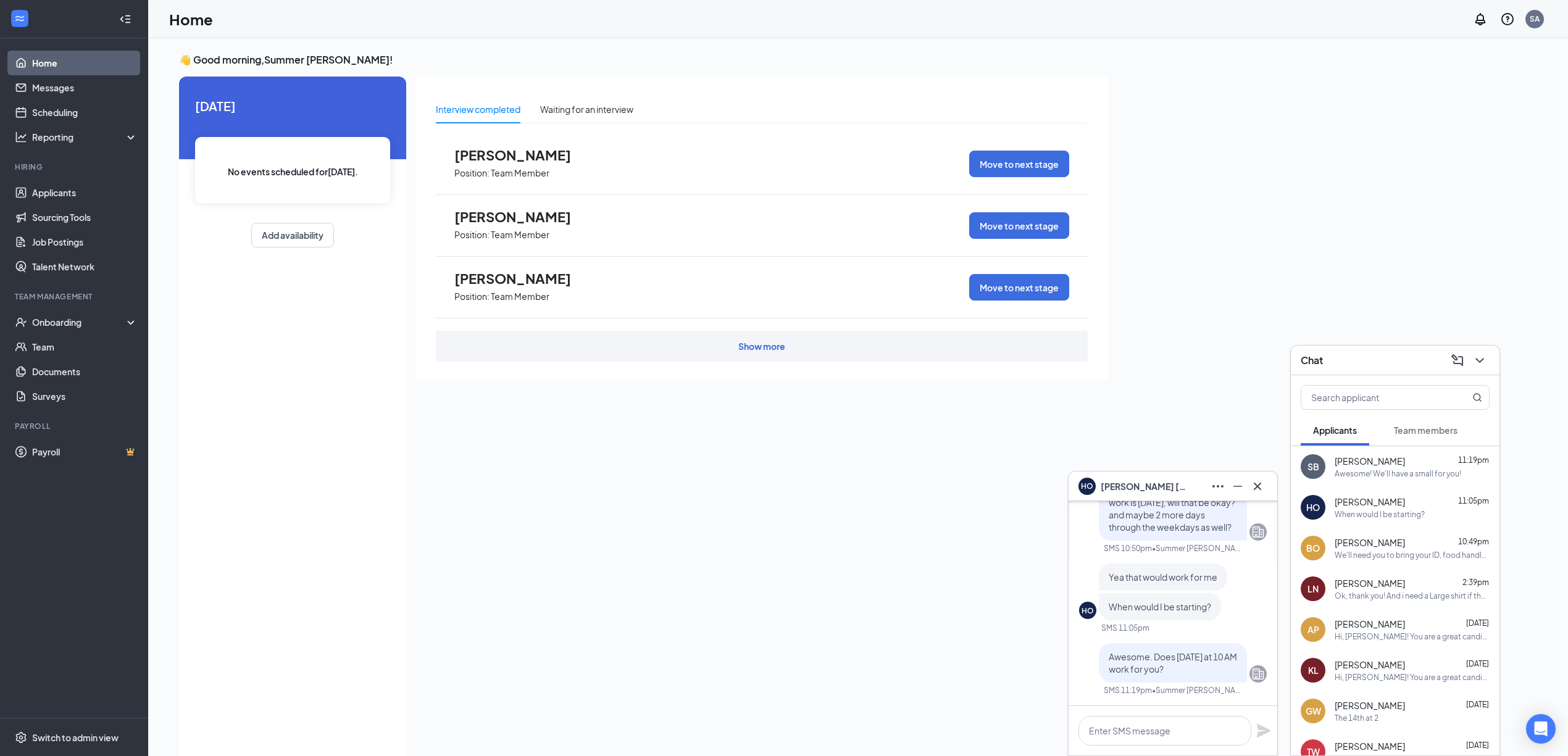
scroll to position [0, 0]
click at [1307, 122] on div "👋 Good morning, Summer [PERSON_NAME] ! [DATE] No events scheduled for [DATE] . …" at bounding box center [858, 410] width 1377 height 714
